Goal: Transaction & Acquisition: Purchase product/service

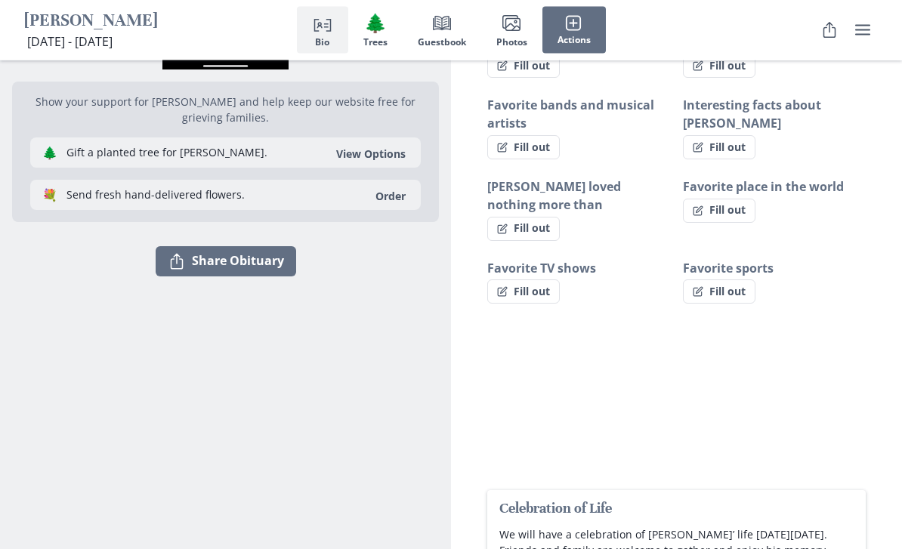
scroll to position [278, 0]
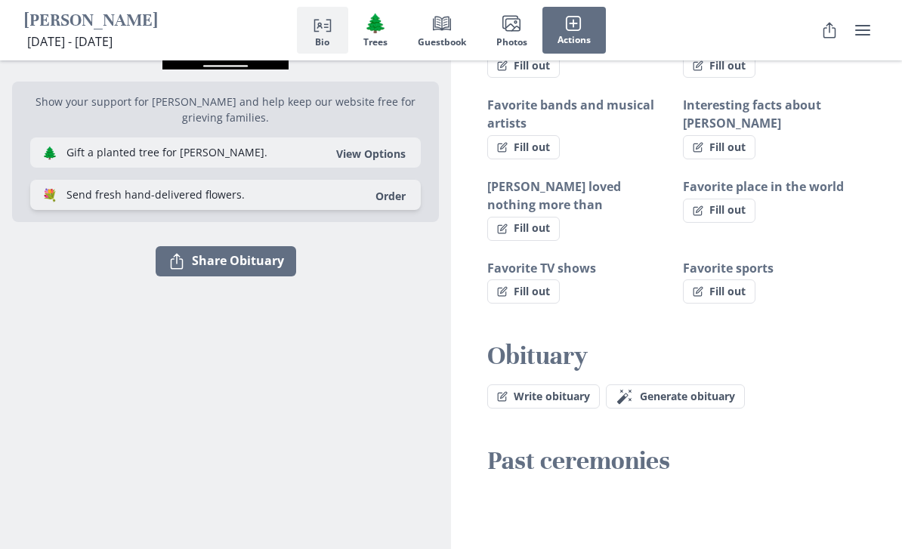
click at [367, 203] on link "Order" at bounding box center [391, 196] width 48 height 14
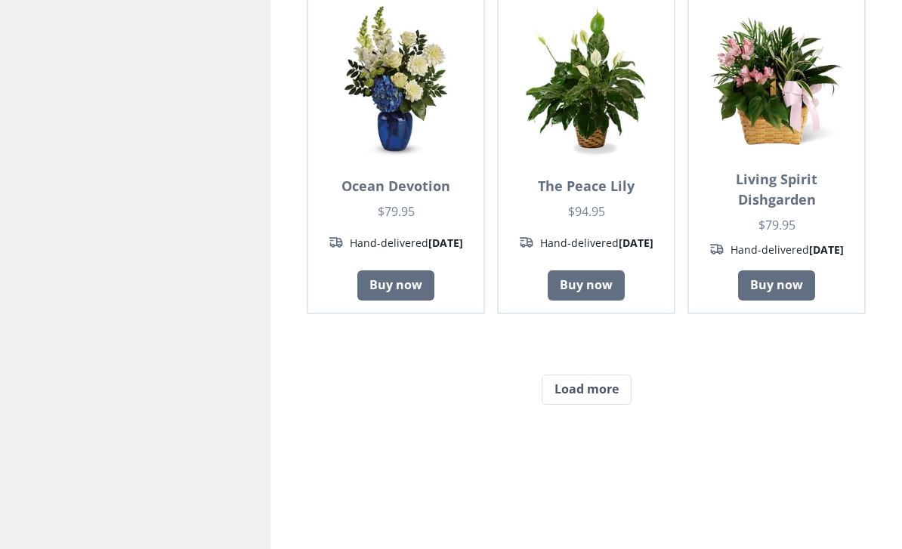
scroll to position [1254, 0]
click at [597, 383] on button "Load more" at bounding box center [587, 390] width 90 height 30
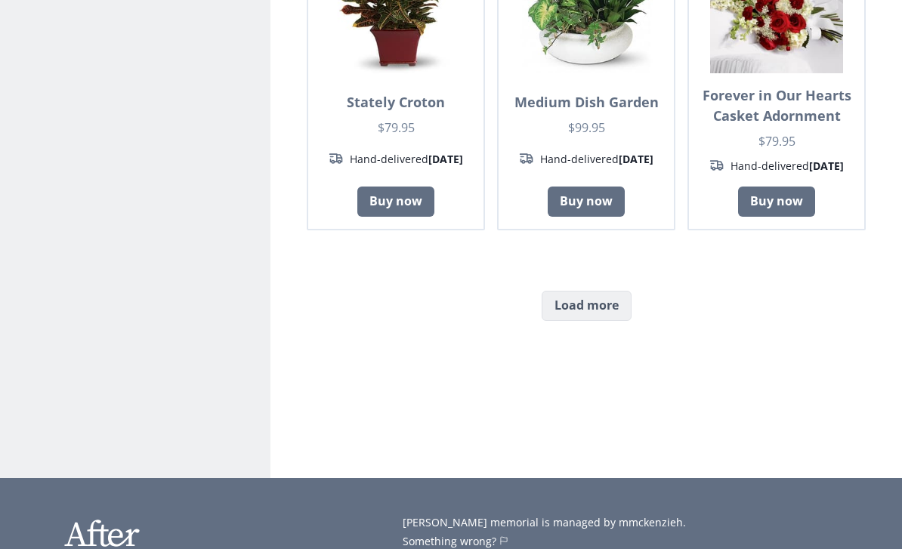
scroll to position [2705, 0]
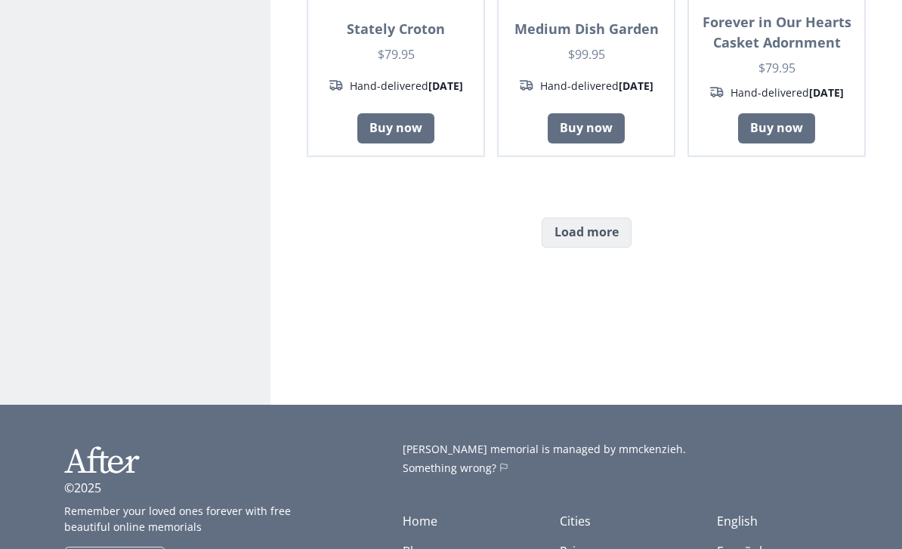
click at [608, 226] on button "Load more" at bounding box center [587, 233] width 90 height 30
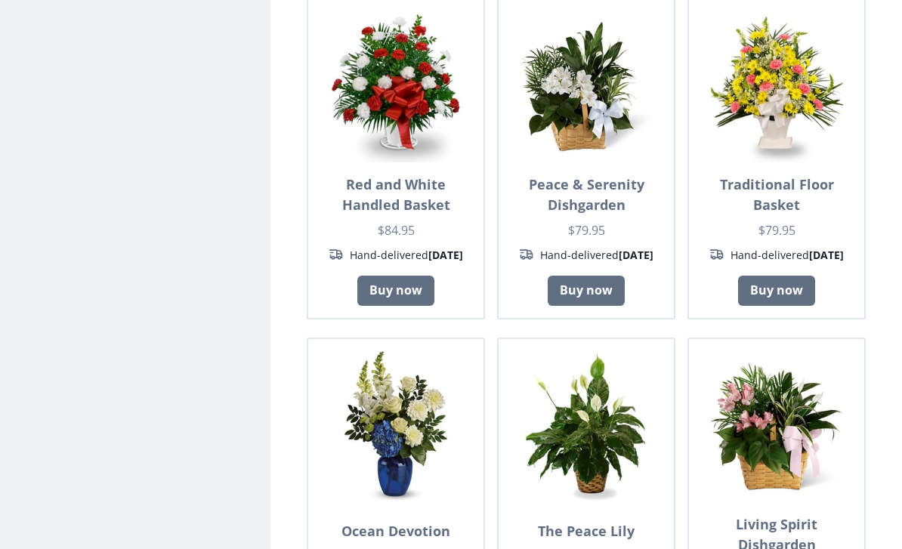
scroll to position [908, 0]
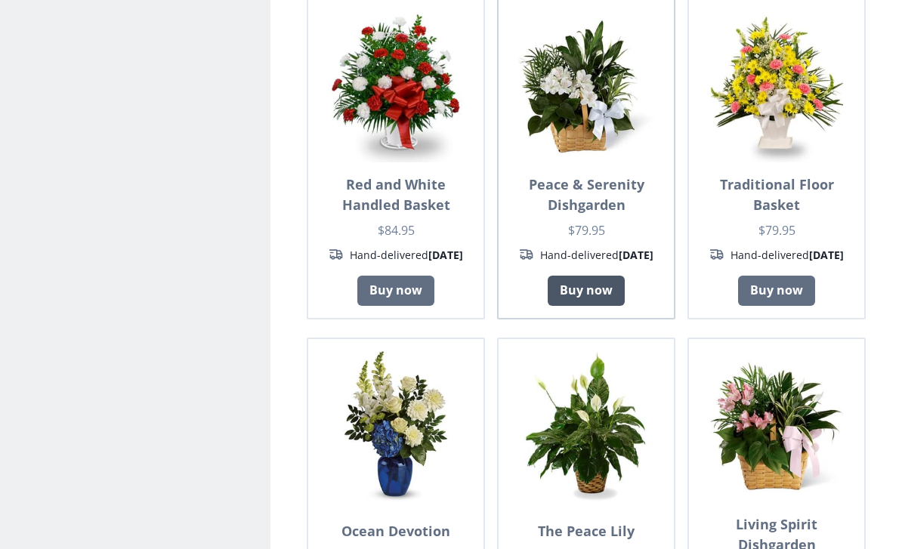
click at [613, 277] on link "Buy now" at bounding box center [586, 291] width 77 height 30
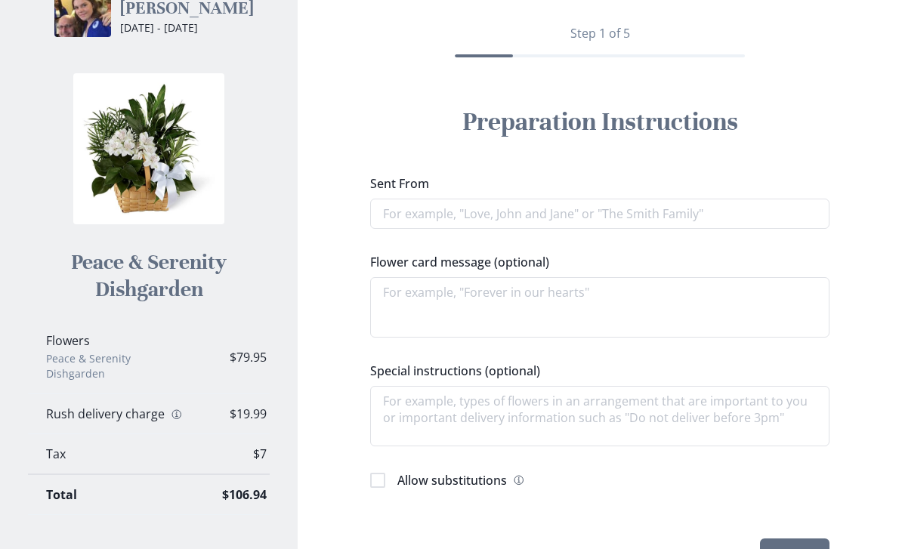
scroll to position [190, 0]
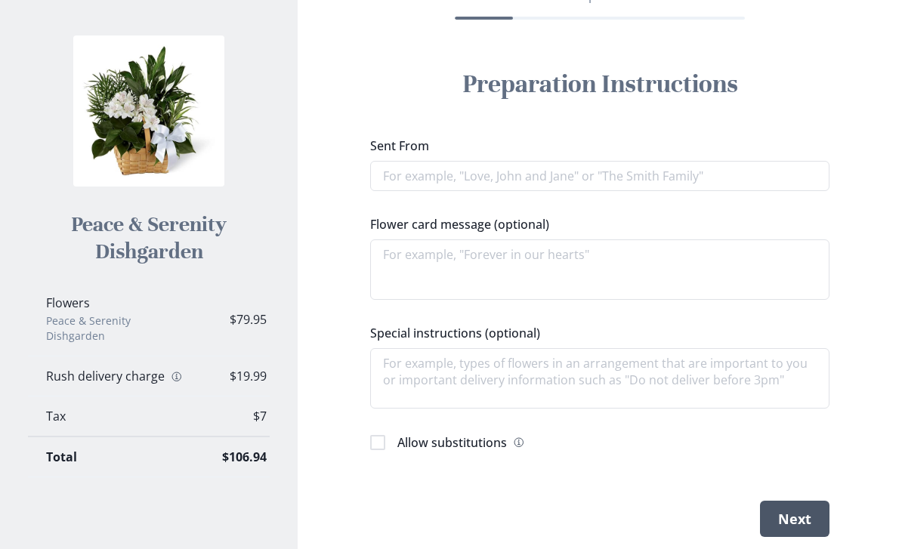
click at [815, 526] on button "Next" at bounding box center [795, 519] width 70 height 36
click at [780, 178] on input "Sent From" at bounding box center [599, 176] width 459 height 30
type textarea "x"
type input "Fr"
type textarea "x"
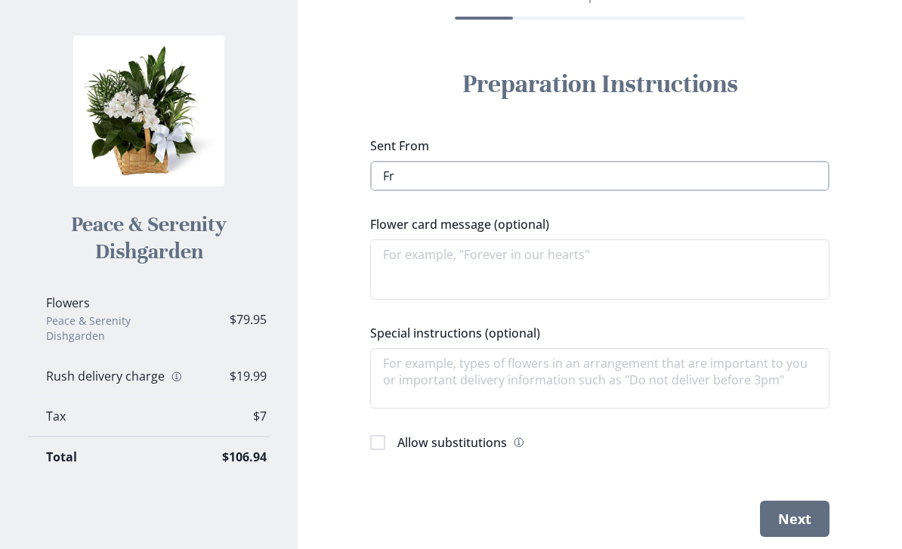
type input "Fre"
type textarea "x"
type input "[PERSON_NAME]"
type textarea "x"
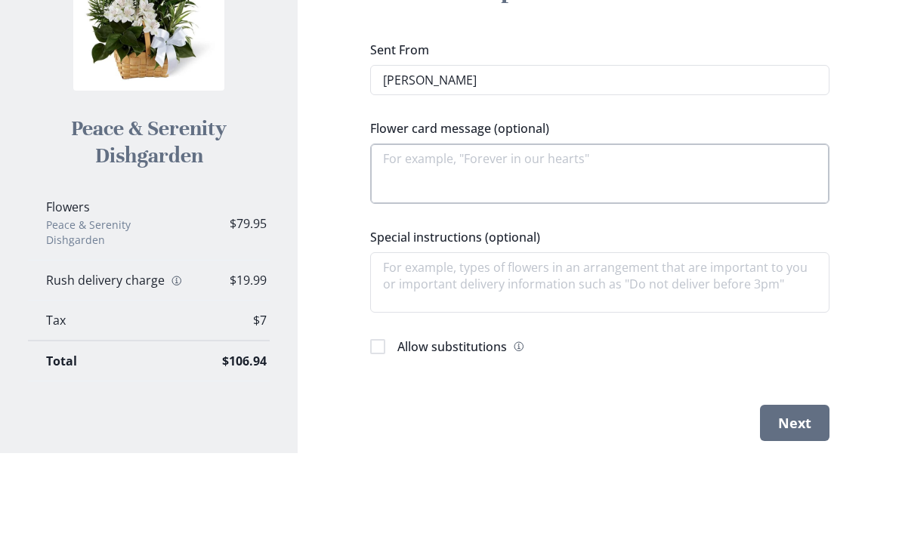
type input "[PERSON_NAME]"
click at [713, 240] on textarea "Flower card message (optional)" at bounding box center [599, 270] width 459 height 60
type textarea "x"
type textarea "H"
type textarea "x"
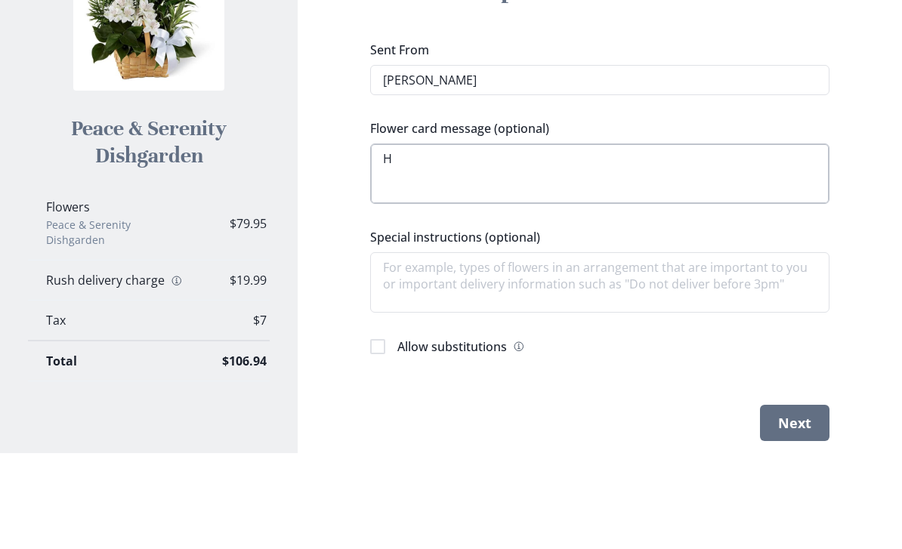
type textarea "Ho"
type textarea "x"
type textarea "H"
type textarea "x"
type textarea "Hi"
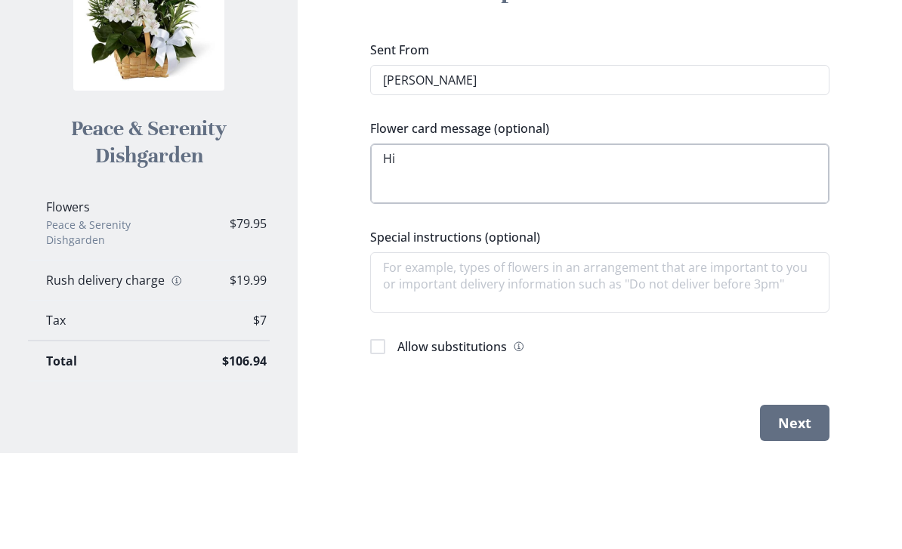
type textarea "x"
type textarea "Hi"
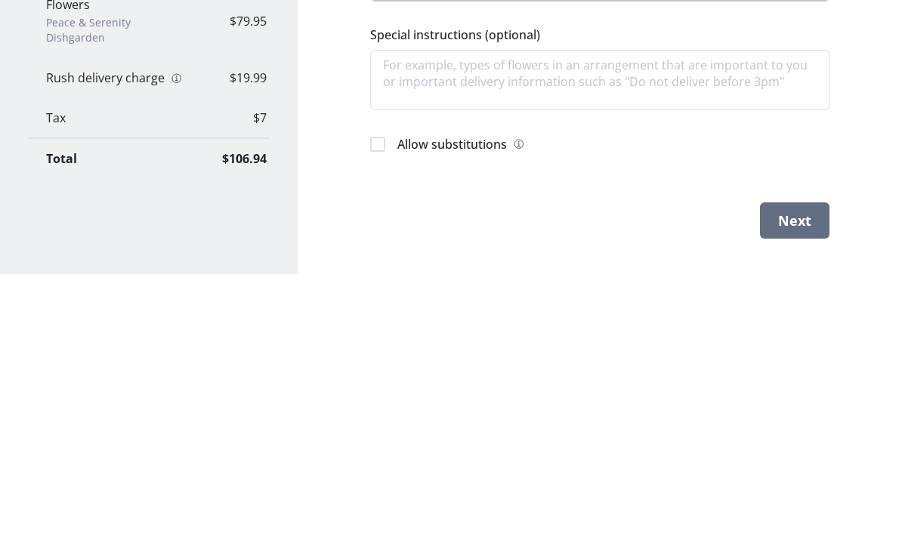
scroll to position [219, 0]
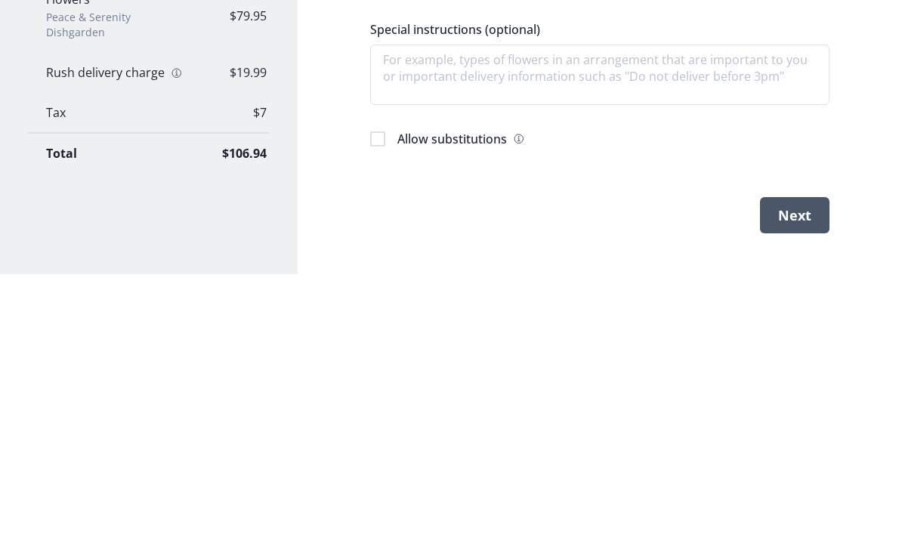
click at [802, 472] on button "Next" at bounding box center [795, 490] width 70 height 36
type textarea "x"
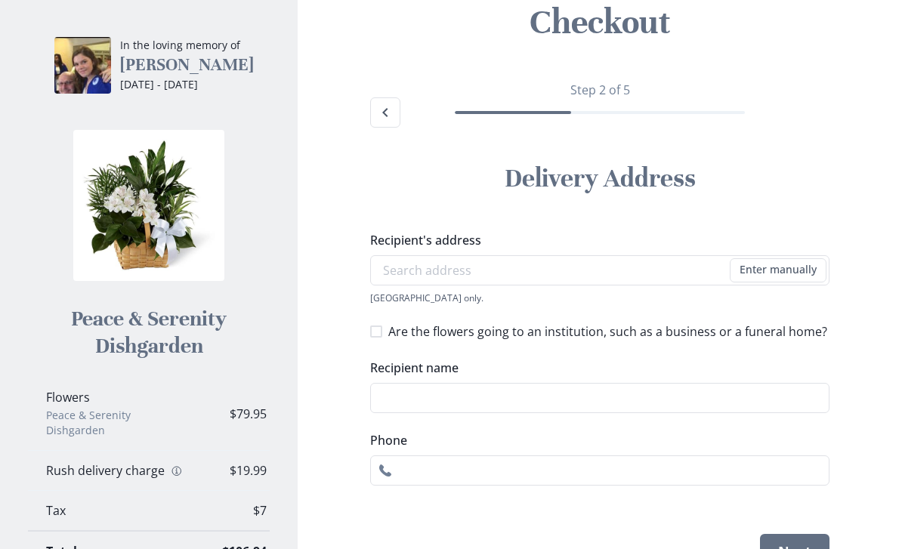
scroll to position [88, 0]
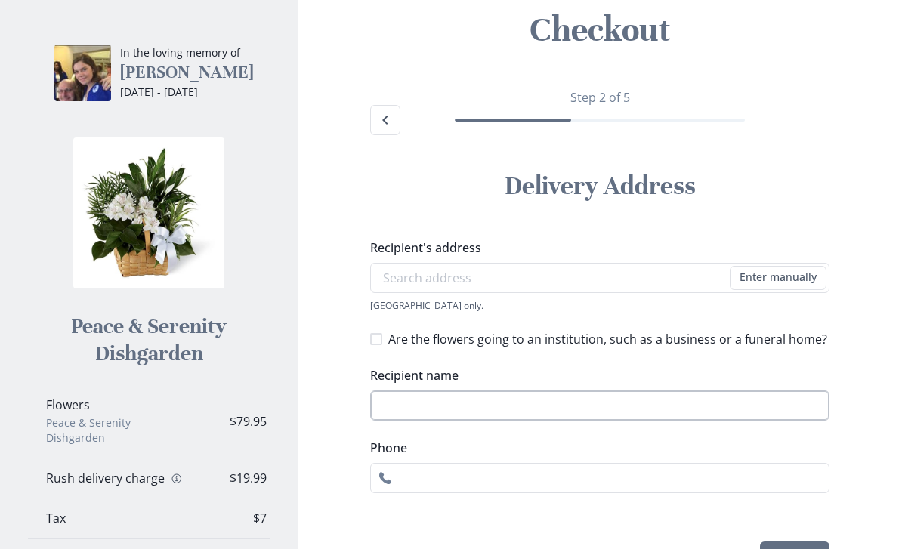
click at [544, 404] on input "Recipient name" at bounding box center [599, 406] width 459 height 30
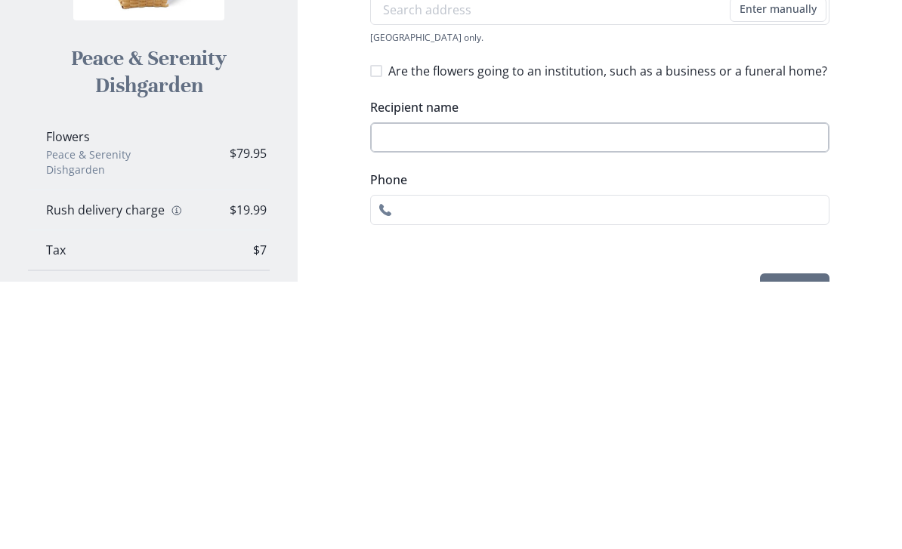
type input "[PERSON_NAME]"
type input "3174572664"
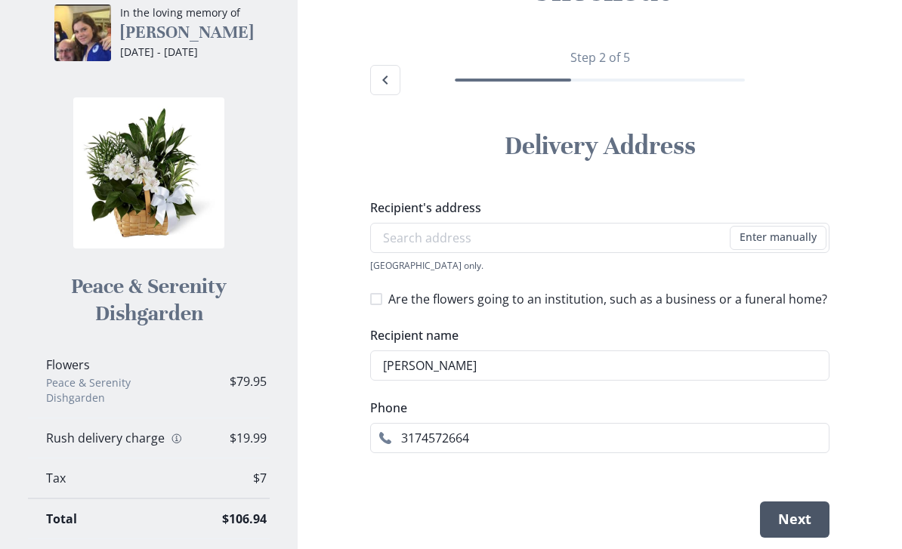
click at [820, 503] on button "Next" at bounding box center [795, 520] width 70 height 36
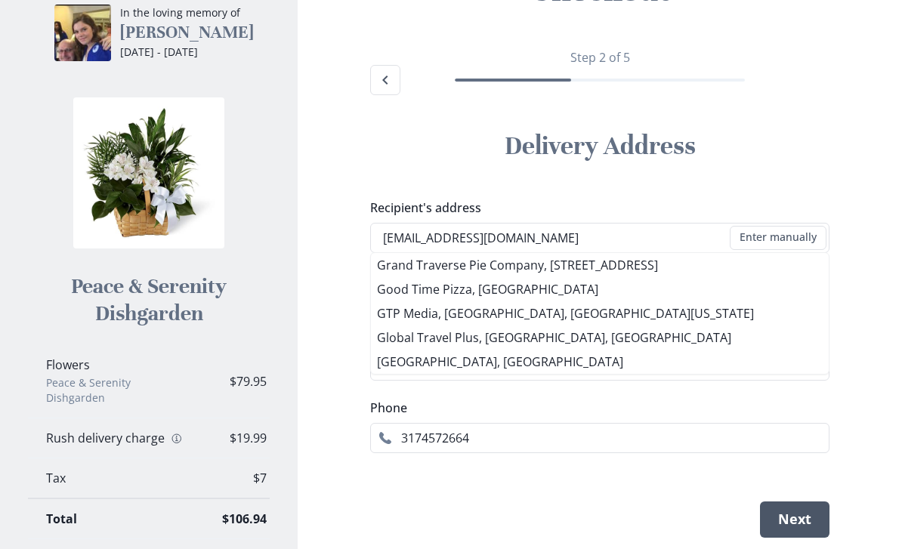
click at [814, 518] on button "Next" at bounding box center [795, 520] width 70 height 36
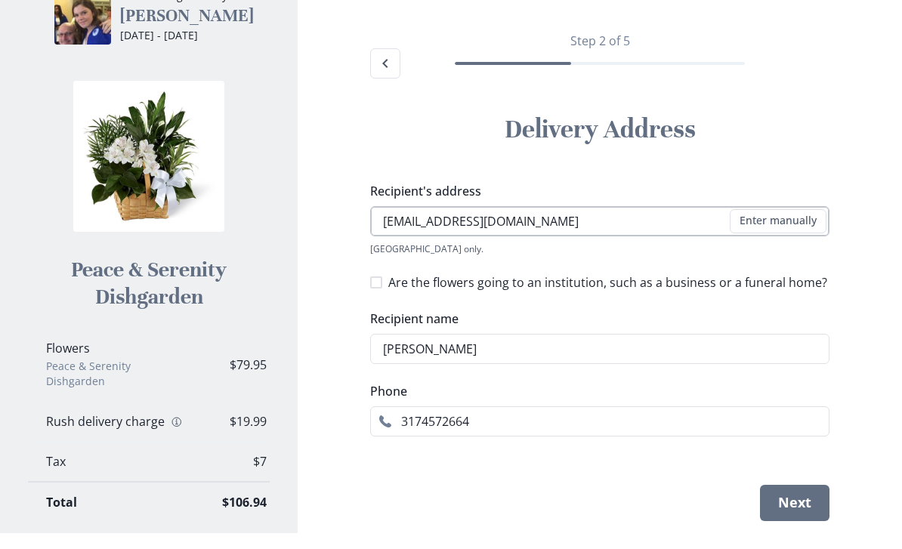
click at [555, 223] on input "[EMAIL_ADDRESS][DOMAIN_NAME]" at bounding box center [599, 238] width 459 height 30
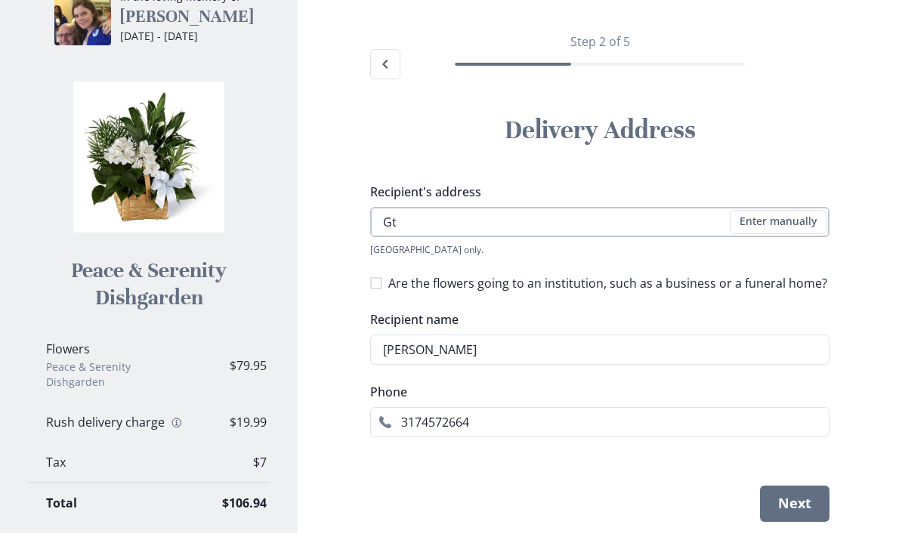
type input "G"
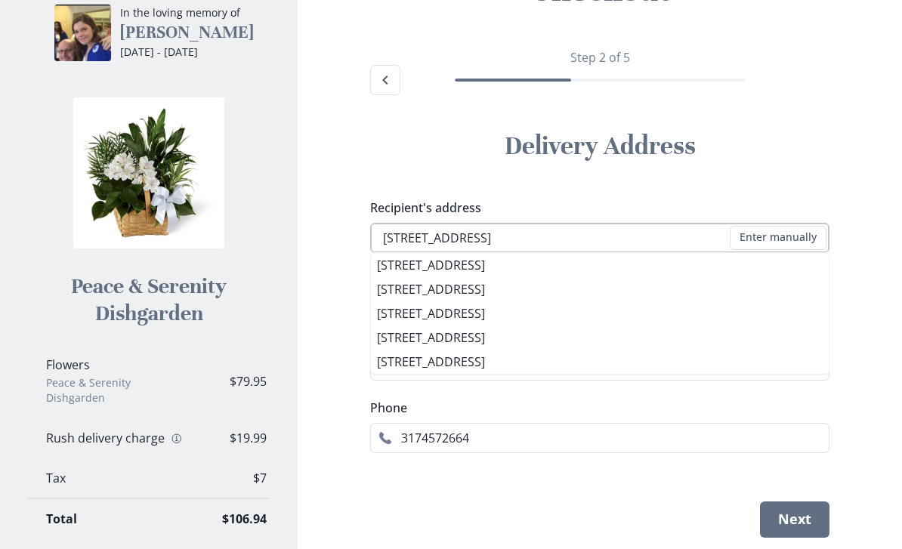
type input "[STREET_ADDRESS]"
click at [815, 514] on button "Next" at bounding box center [795, 520] width 70 height 36
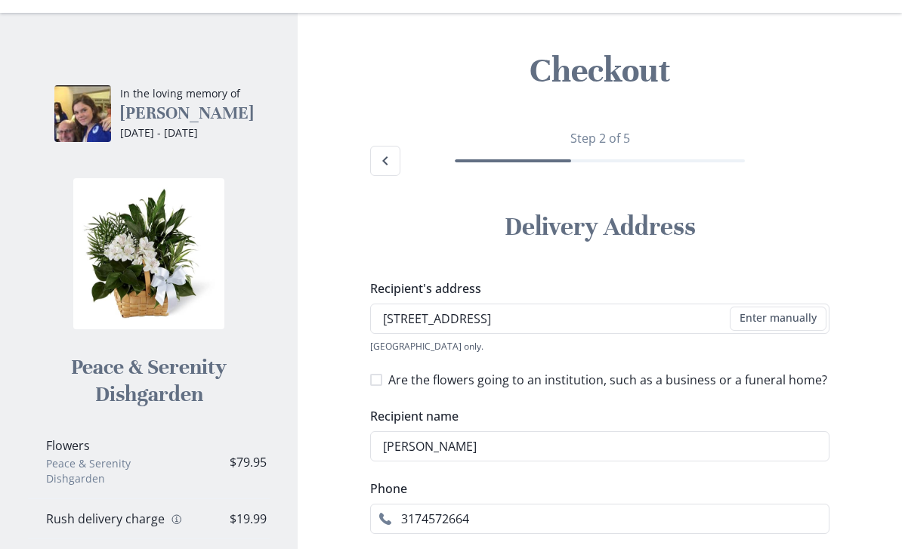
scroll to position [0, 0]
